Goal: Information Seeking & Learning: Learn about a topic

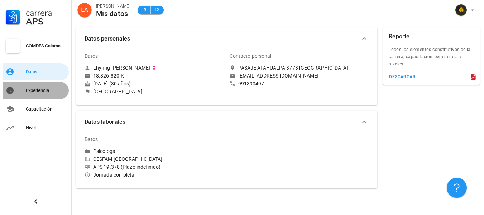
click at [58, 87] on div "Experiencia" at bounding box center [46, 90] width 40 height 6
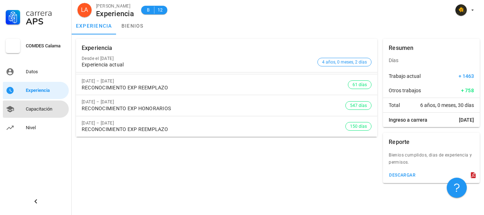
click at [48, 115] on link "Capacitación" at bounding box center [36, 108] width 66 height 17
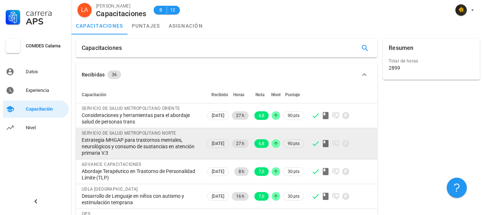
scroll to position [36, 0]
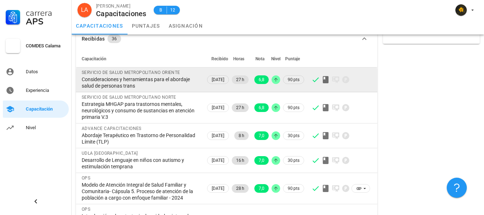
click at [128, 83] on div "Consideraciones y herramientas para el abordaje salud de personas trans" at bounding box center [141, 82] width 118 height 13
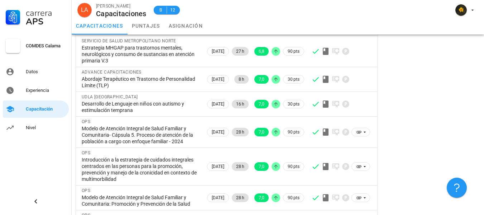
scroll to position [0, 0]
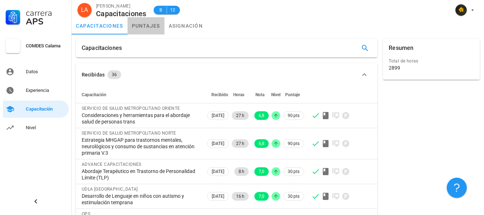
click at [147, 28] on link "puntajes" at bounding box center [146, 25] width 37 height 17
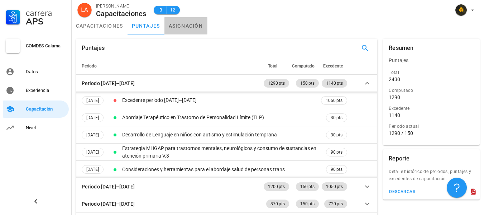
click at [180, 30] on link "asignación" at bounding box center [185, 25] width 43 height 17
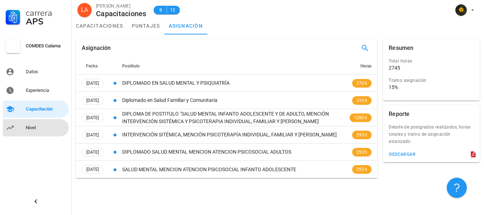
click at [42, 129] on div "Nivel" at bounding box center [46, 128] width 40 height 6
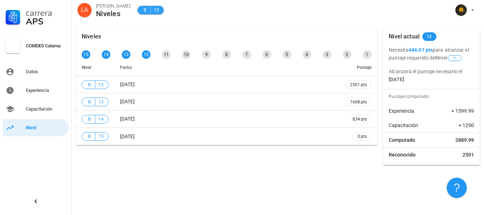
click at [157, 11] on span "B 12" at bounding box center [151, 10] width 26 height 9
click at [168, 55] on div "11" at bounding box center [166, 54] width 9 height 9
click at [55, 108] on div "Capacitación" at bounding box center [46, 109] width 40 height 6
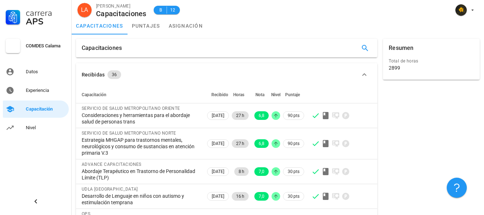
click at [136, 30] on link "puntajes" at bounding box center [146, 25] width 37 height 17
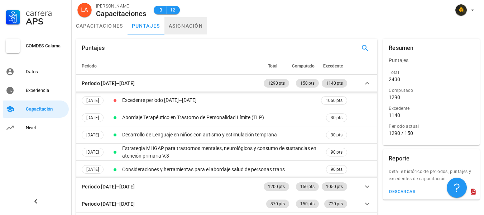
click at [191, 29] on link "asignación" at bounding box center [185, 25] width 43 height 17
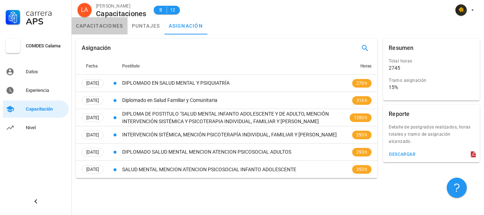
click at [102, 29] on link "capacitaciones" at bounding box center [100, 25] width 56 height 17
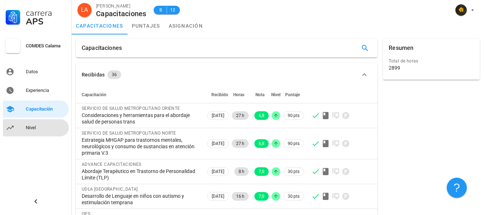
click at [35, 126] on div "Nivel" at bounding box center [46, 128] width 40 height 6
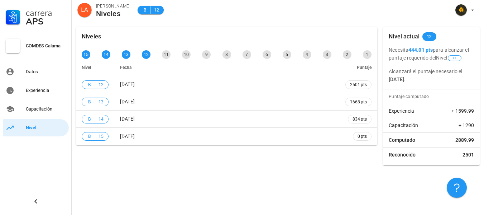
click at [319, 176] on div "Niveles 15 14 13 12 11 10 9 8 7 6 5 4 3 2 1 Nivel Fecha Puntaje B 12 [DATE] 250…" at bounding box center [278, 119] width 412 height 192
click at [41, 108] on div "Capacitación" at bounding box center [46, 109] width 40 height 6
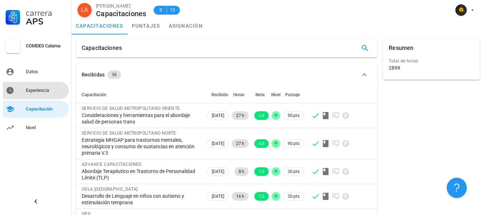
click at [40, 90] on div "Experiencia" at bounding box center [46, 90] width 40 height 6
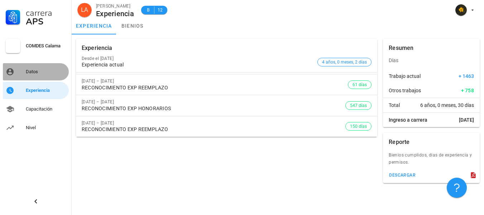
click at [39, 67] on div "Datos" at bounding box center [46, 71] width 40 height 11
